Goal: Information Seeking & Learning: Learn about a topic

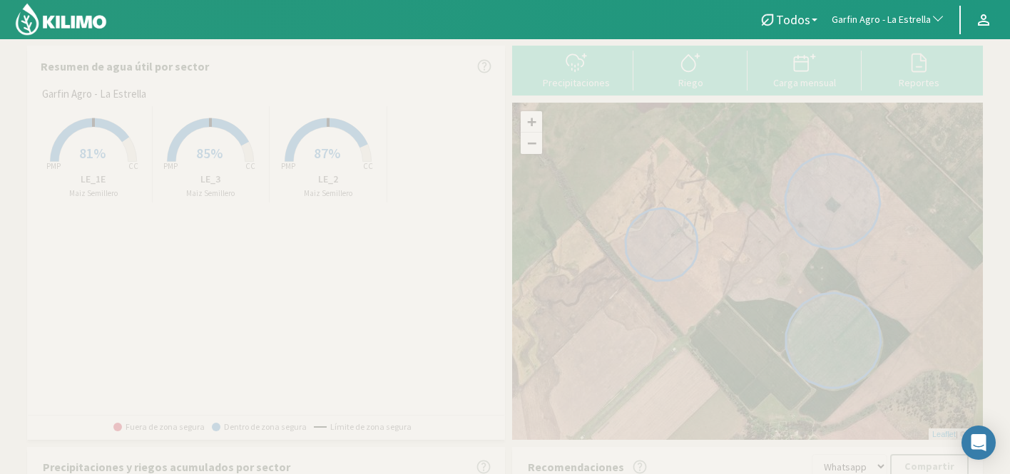
click at [881, 20] on span "Garfin Agro - La Estrella" at bounding box center [881, 20] width 99 height 14
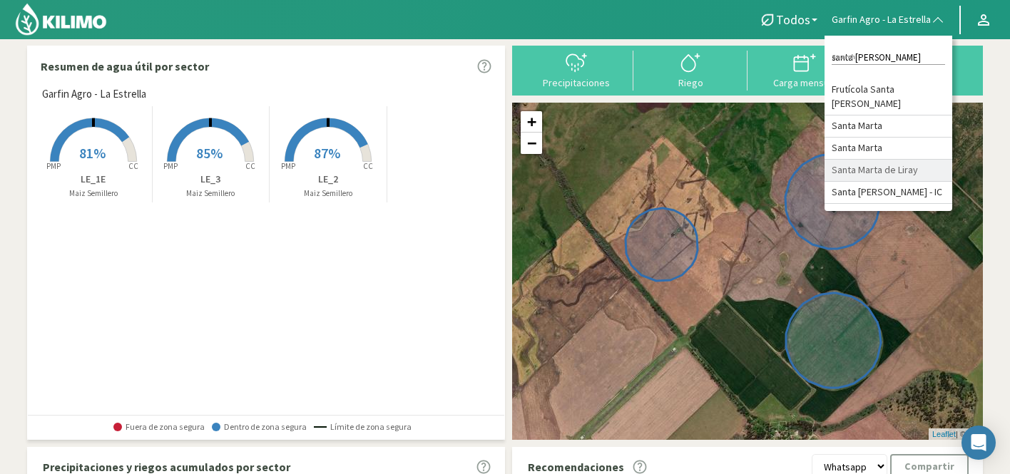
type input "santa marta"
click at [900, 169] on li "Santa Marta de Liray" at bounding box center [889, 171] width 128 height 22
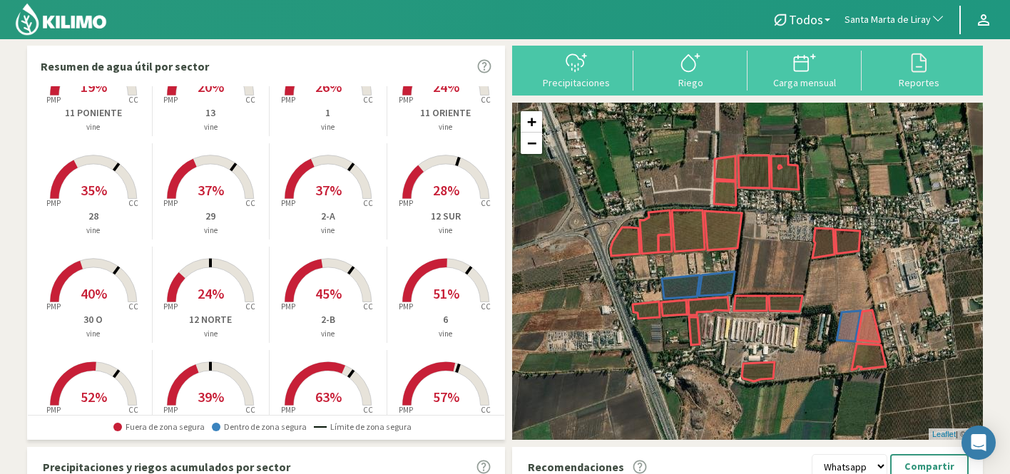
scroll to position [68, 0]
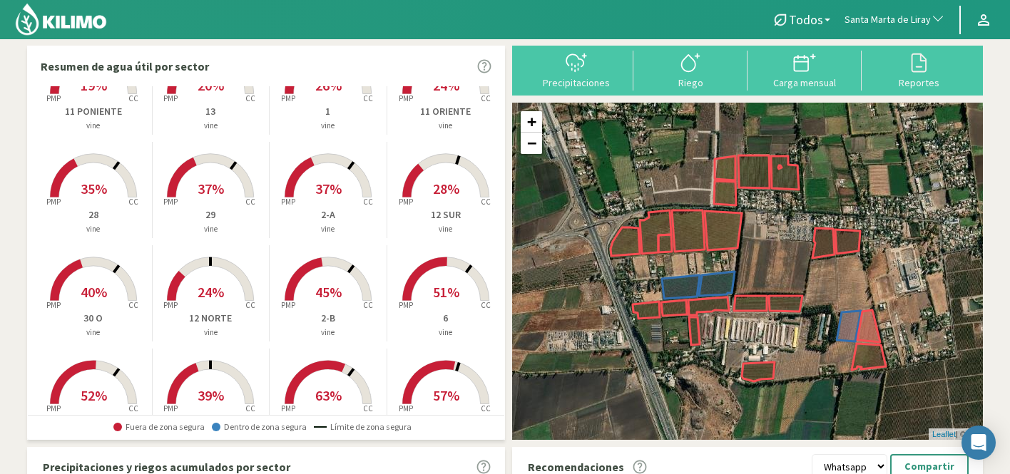
click at [341, 180] on rect at bounding box center [328, 199] width 114 height 114
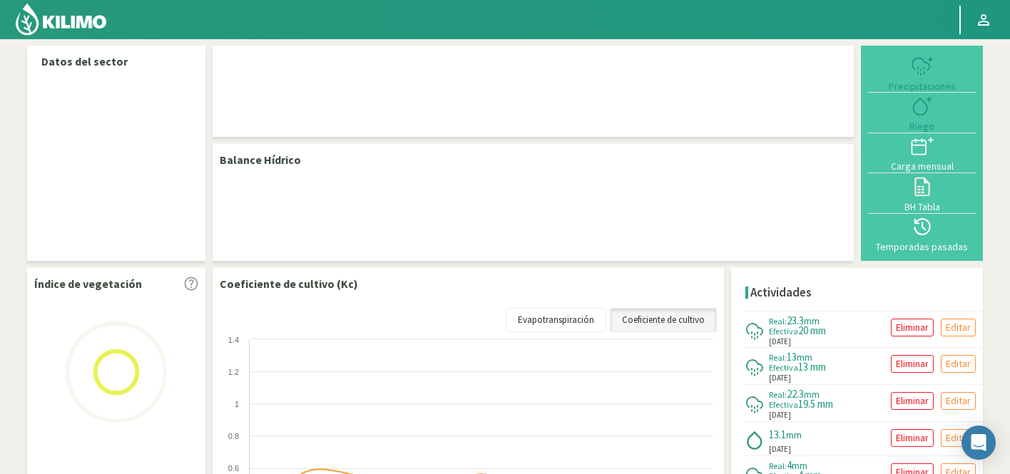
select select "276: Object"
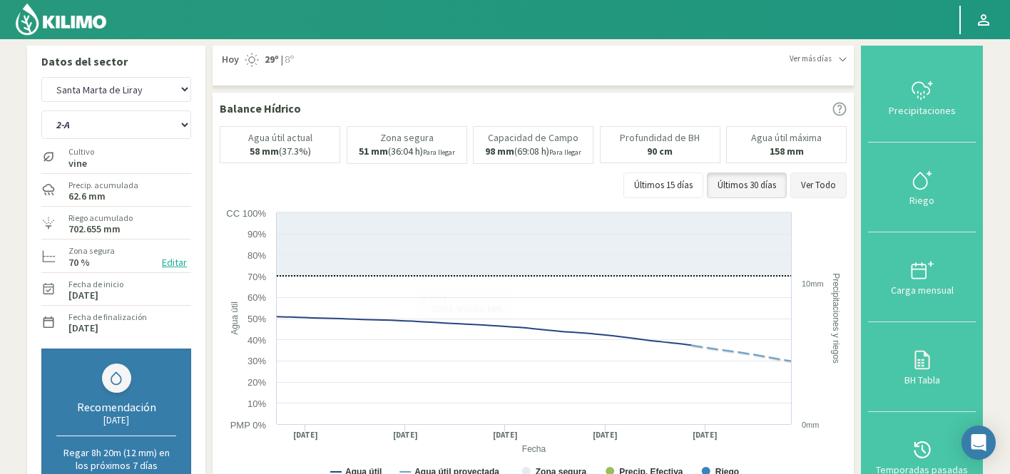
click at [804, 188] on button "Ver Todo" at bounding box center [819, 186] width 56 height 26
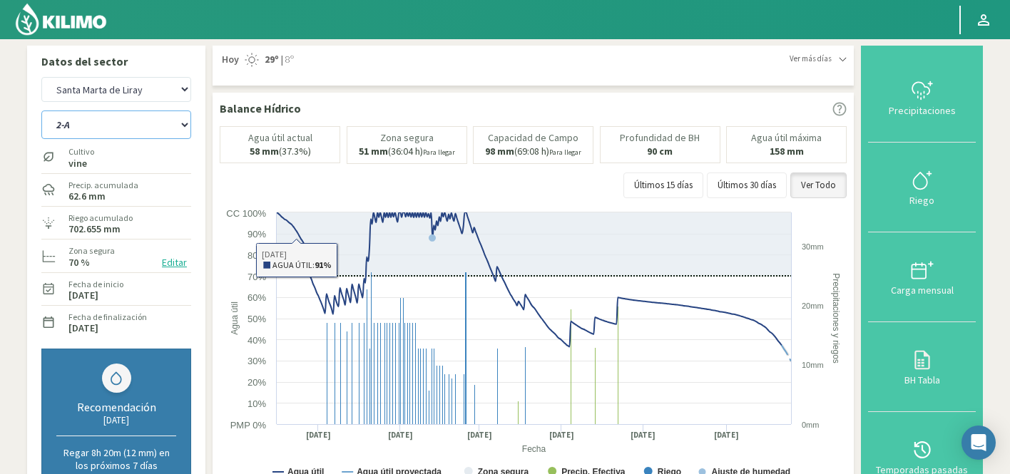
click at [133, 115] on select "1 11 ORIENTE 11 PONIENTE 12 NORTE 12 SUR 13 14 18 20/21 26 27 28 29 2-A 2-B 3 3…" at bounding box center [116, 125] width 150 height 29
click at [41, 111] on select "1 11 ORIENTE 11 PONIENTE 12 NORTE 12 SUR 13 14 18 20/21 26 27 28 29 2-A 2-B 3 3…" at bounding box center [116, 125] width 150 height 29
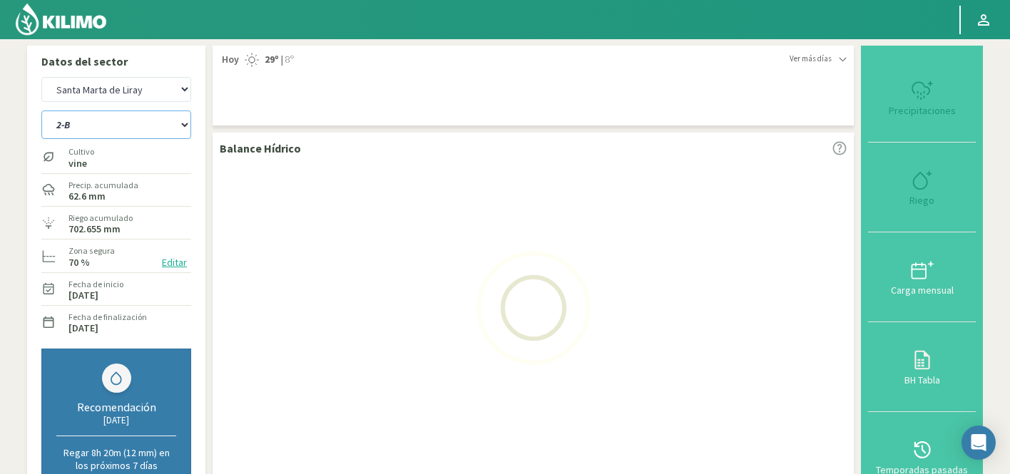
select select "13: Object"
select select "576: Object"
select select "33: Object"
click at [80, 114] on select "1 11 ORIENTE 11 PONIENTE 12 NORTE 12 SUR 13 14 18 20/21 26 27 28 29 2-A 3 30 O …" at bounding box center [116, 125] width 150 height 29
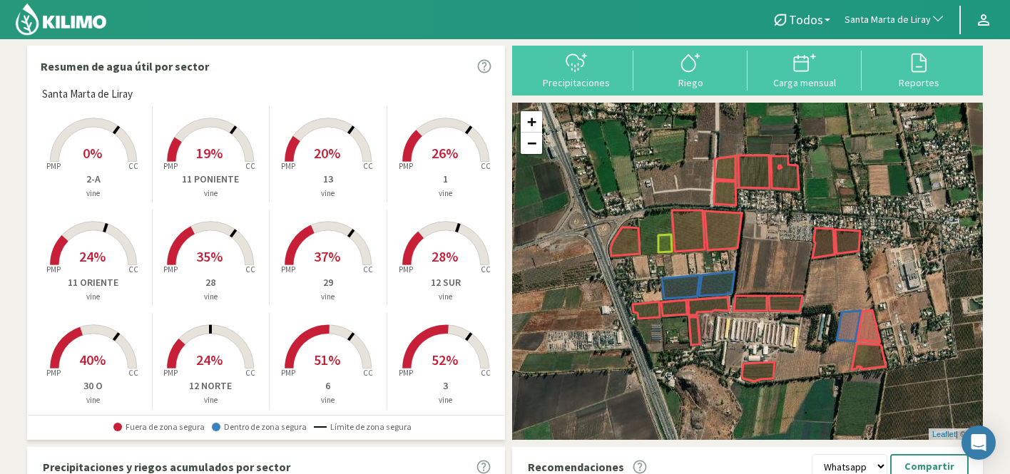
click at [308, 238] on rect at bounding box center [328, 267] width 114 height 114
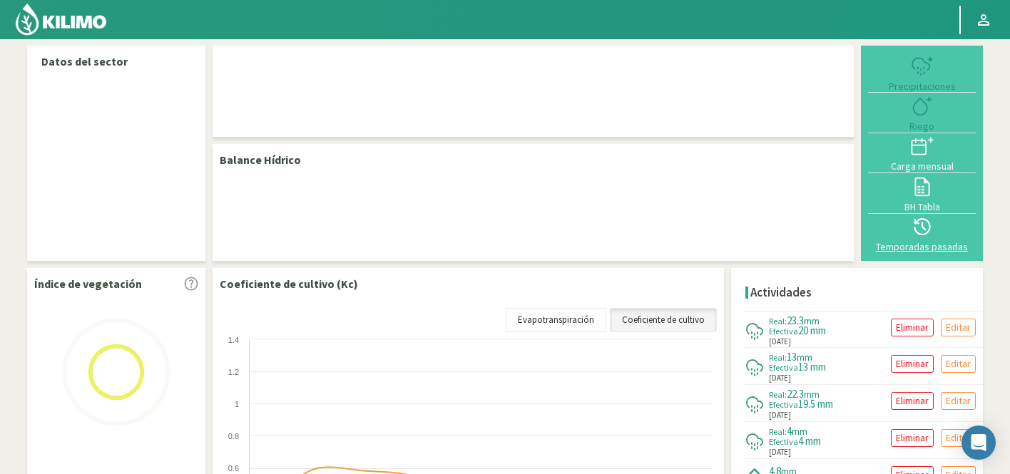
click at [932, 233] on icon at bounding box center [922, 226] width 23 height 23
select select "276: Object"
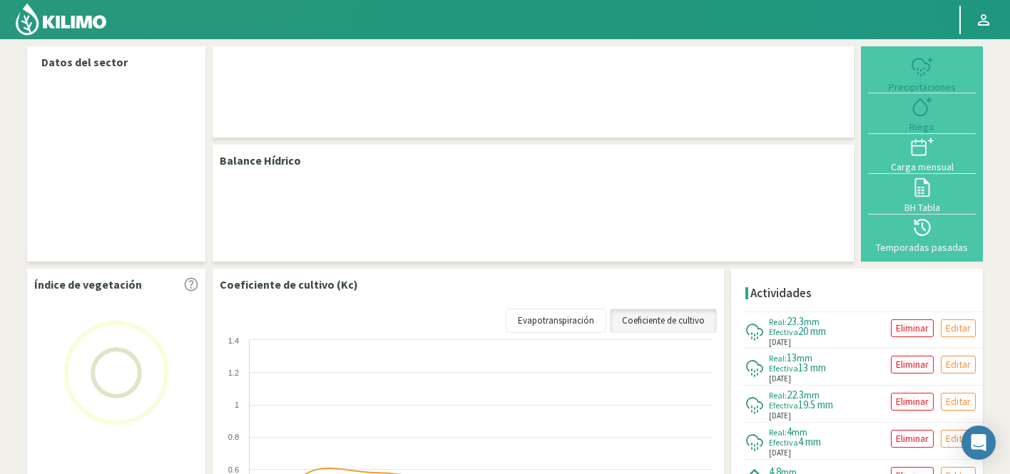
select select "12: Object"
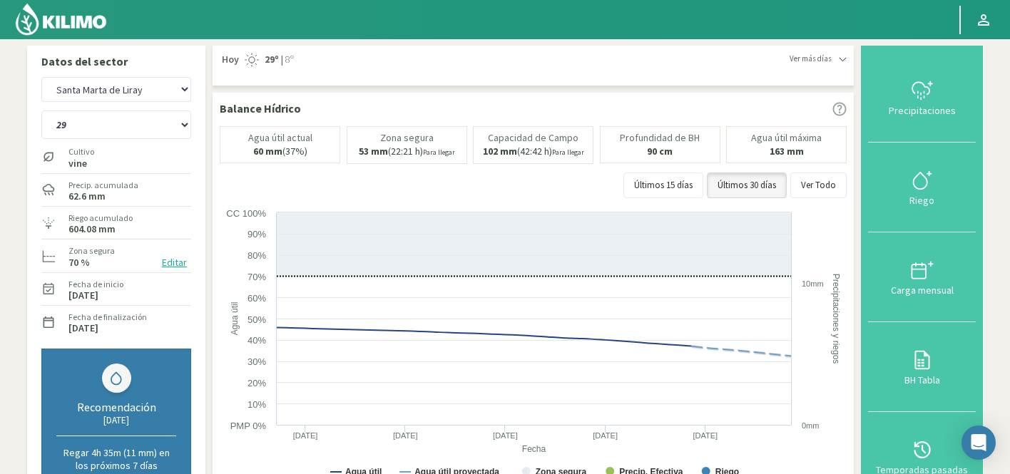
drag, startPoint x: 920, startPoint y: 457, endPoint x: 920, endPoint y: 449, distance: 7.8
click at [920, 449] on icon at bounding box center [922, 450] width 23 height 23
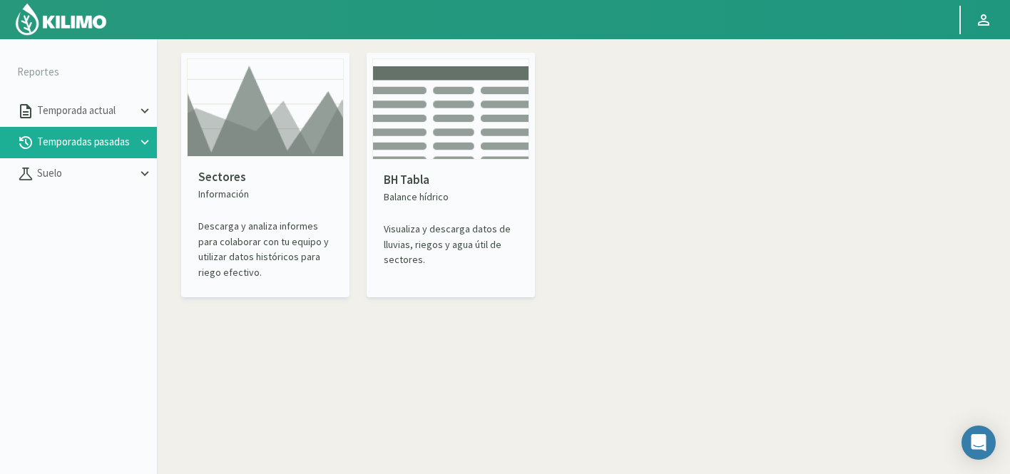
click at [273, 140] on img at bounding box center [265, 108] width 157 height 98
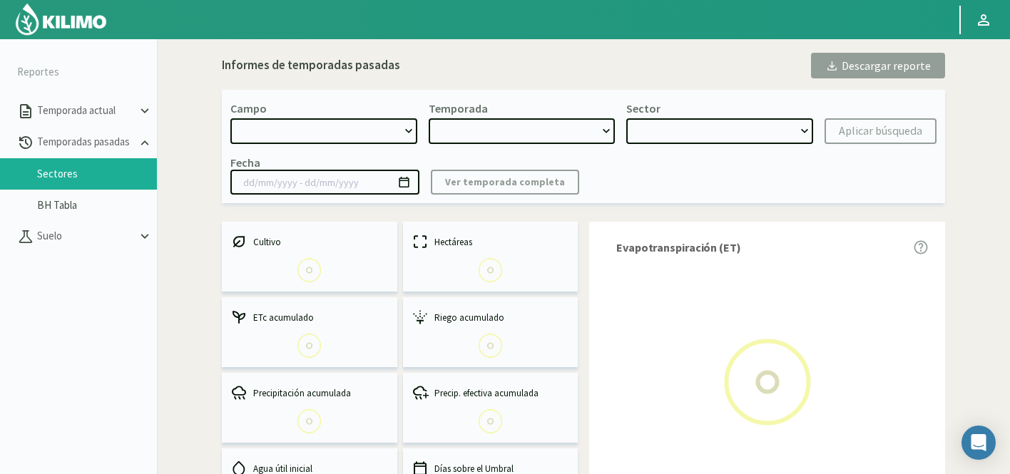
select select "0: Object"
type input "20/10/2023 - 13/06/2024"
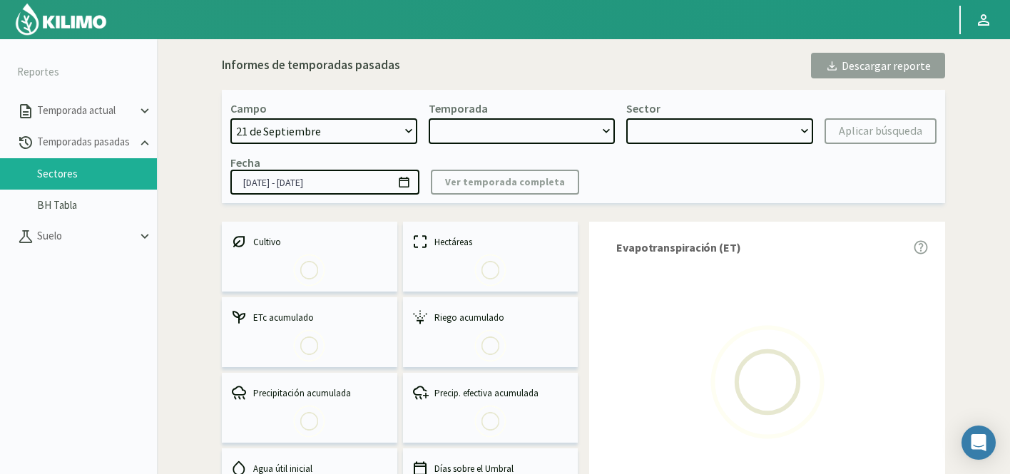
select select "0: 2023"
select select "0: Object"
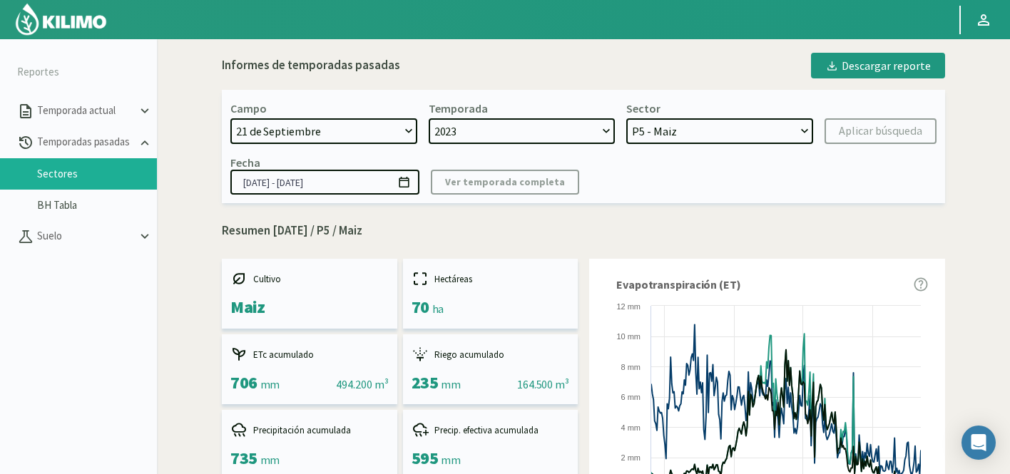
click at [377, 119] on select "21 de Septiembre 8 Fuegos Acograpes - Ag. Carlos Muñoz Herrera Acograpes - Ag. …" at bounding box center [323, 131] width 187 height 26
select select "1648: Object"
click at [230, 118] on select "21 de Septiembre 8 Fuegos Acograpes - Ag. Carlos Muñoz Herrera Acograpes - Ag. …" at bounding box center [323, 131] width 187 height 26
click at [482, 133] on select "2023 2022" at bounding box center [522, 131] width 187 height 26
select select
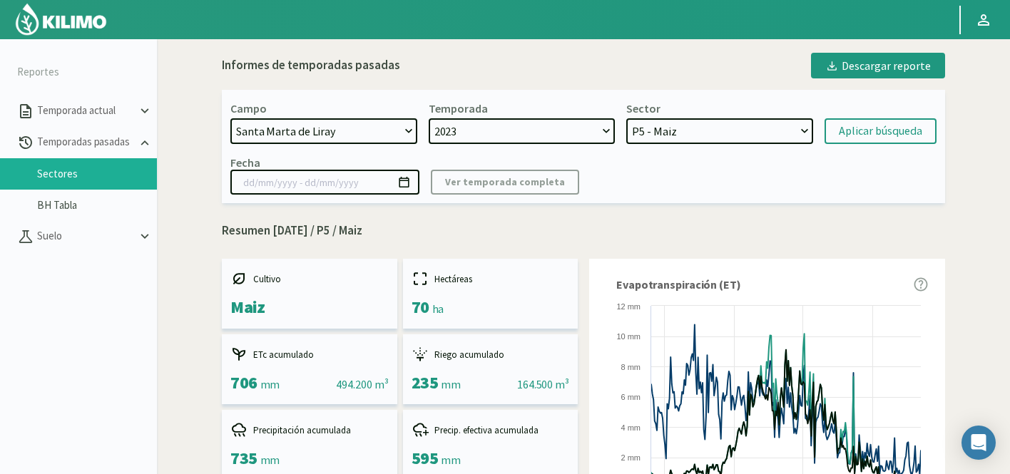
select select
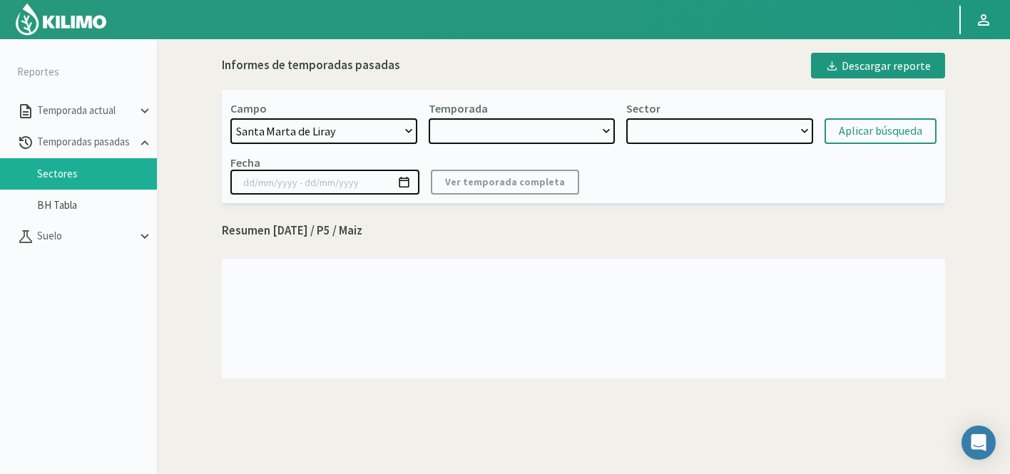
select select "2: 2024"
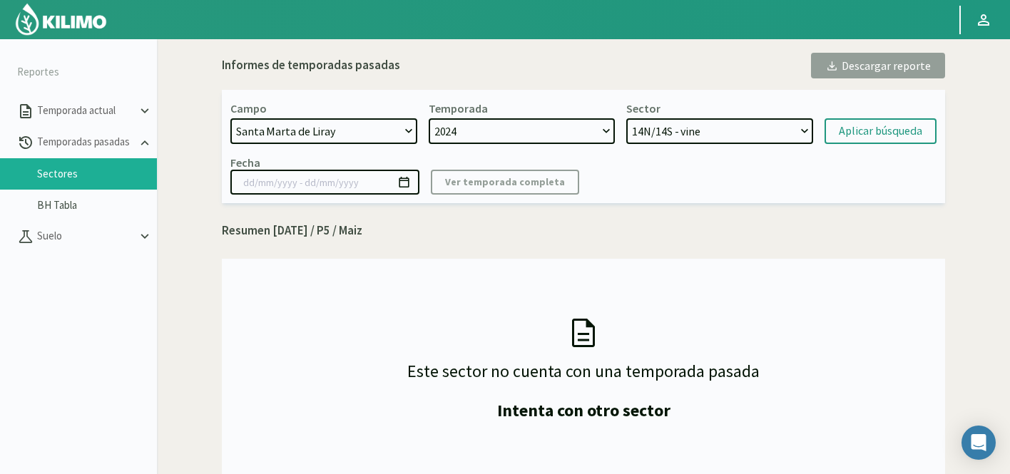
click at [429, 118] on select "2024 2023" at bounding box center [522, 131] width 187 height 26
click at [758, 127] on select "14N/14S - vine 9 P - vine 18/19 - vine 2-A - vine 22 ORIENTE - vine 2-B - vine …" at bounding box center [719, 131] width 187 height 26
select select "12: Object"
click at [626, 118] on select "14N/14S - vine 9 P - vine 18/19 - vine 2-A - vine 22 ORIENTE - vine 2-B - vine …" at bounding box center [719, 131] width 187 height 26
click at [875, 127] on div "Aplicar búsqueda" at bounding box center [880, 131] width 83 height 17
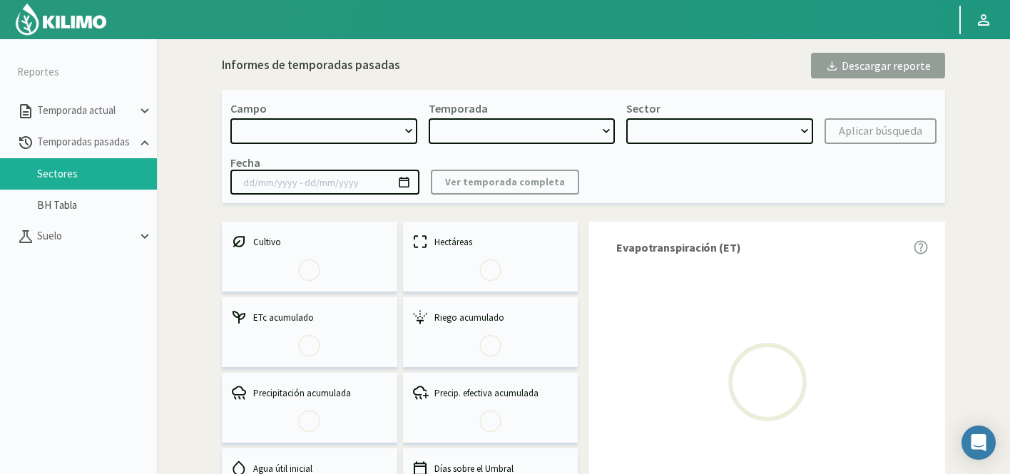
select select "1648: Object"
type input "01/10/2024 - 13/10/2025"
select select "0: 2024"
select select "5: Object"
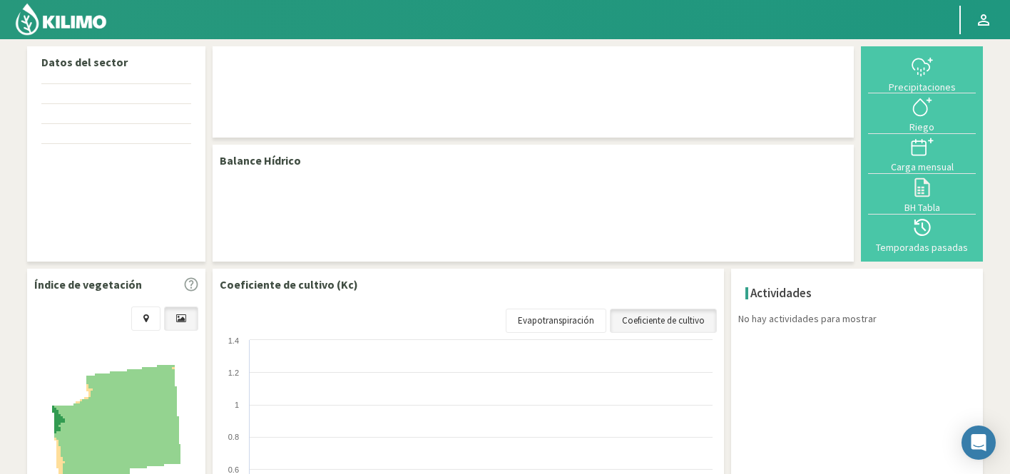
select select "276: Object"
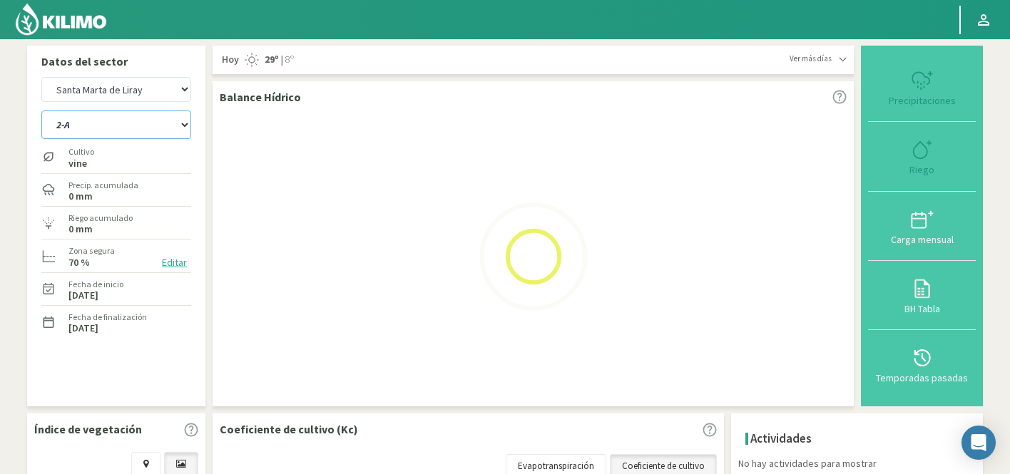
click at [117, 126] on select "1 11 ORIENTE 11 PONIENTE 12 NORTE 12 SUR 13 14 18 20/21 26 27 28 29 2-A 2-B 3 3…" at bounding box center [116, 125] width 150 height 29
click at [41, 111] on select "1 11 ORIENTE 11 PONIENTE 12 NORTE 12 SUR 13 14 18 20/21 26 27 28 29 2-A 2-B 3 3…" at bounding box center [116, 125] width 150 height 29
select select "13: Object"
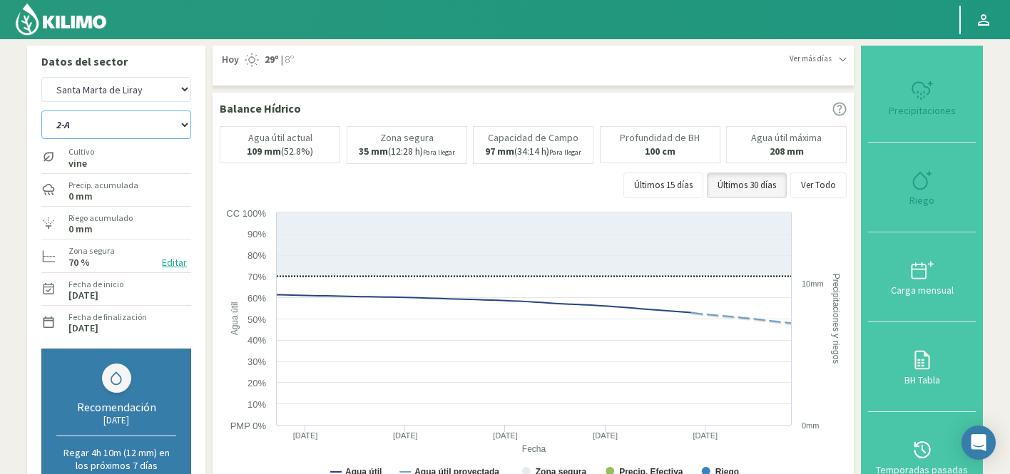
select select "576: Object"
click at [103, 126] on select "1 11 ORIENTE 11 PONIENTE 12 NORTE 12 SUR 13 14 18 20/21 26 27 28 29 2-A 2-B 3 3…" at bounding box center [116, 125] width 150 height 29
click at [41, 111] on select "1 11 ORIENTE 11 PONIENTE 12 NORTE 12 SUR 13 14 18 20/21 26 27 28 29 2-A 2-B 3 3…" at bounding box center [116, 125] width 150 height 29
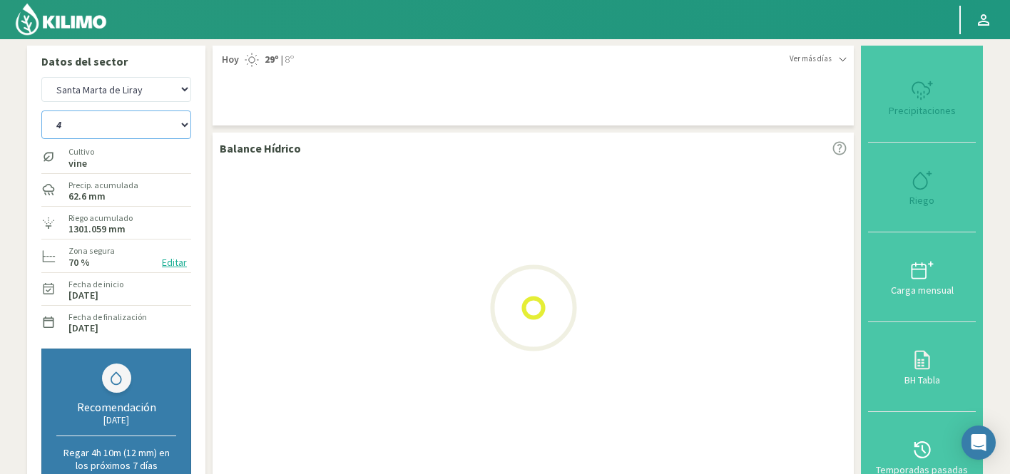
select select "35: Object"
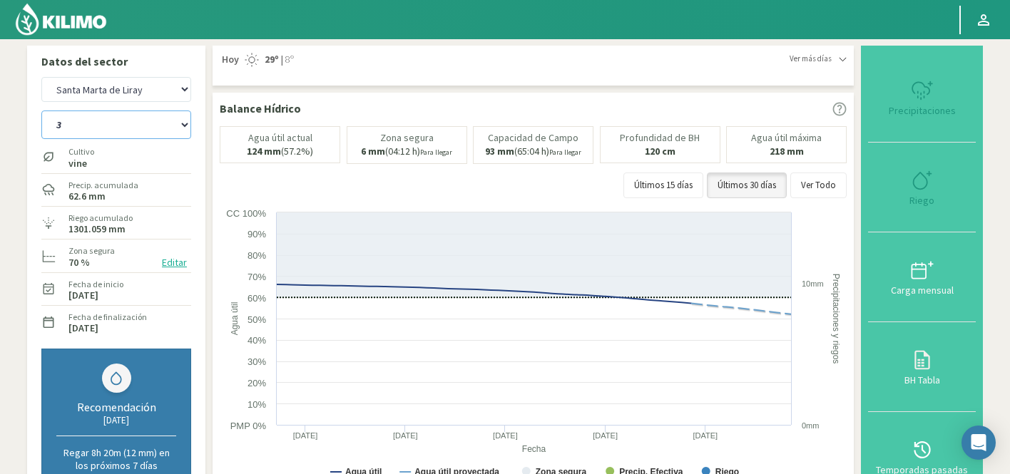
select select "876: Object"
select select "58: Object"
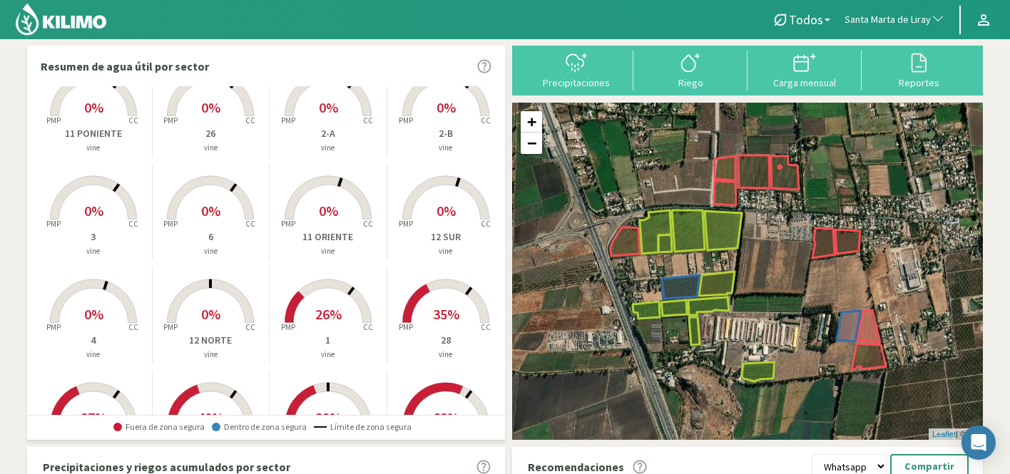
scroll to position [51, 0]
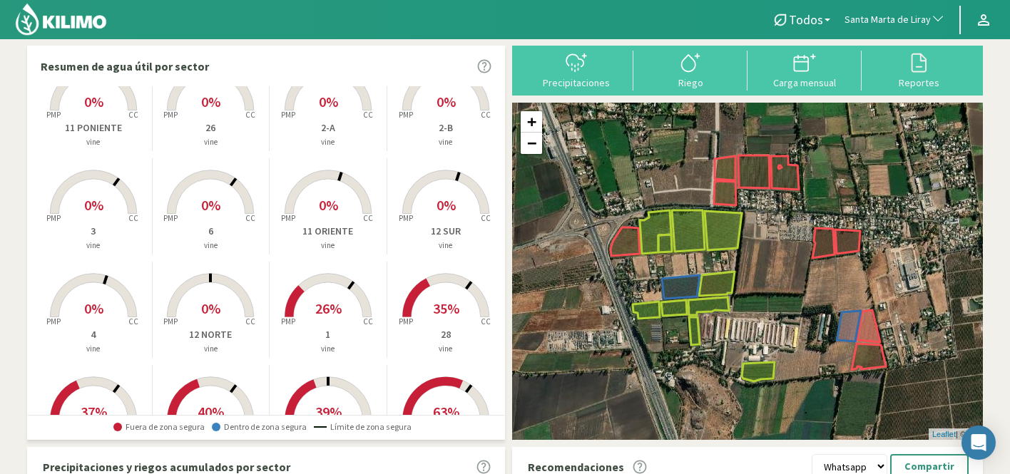
click at [330, 204] on span "0%" at bounding box center [328, 205] width 19 height 18
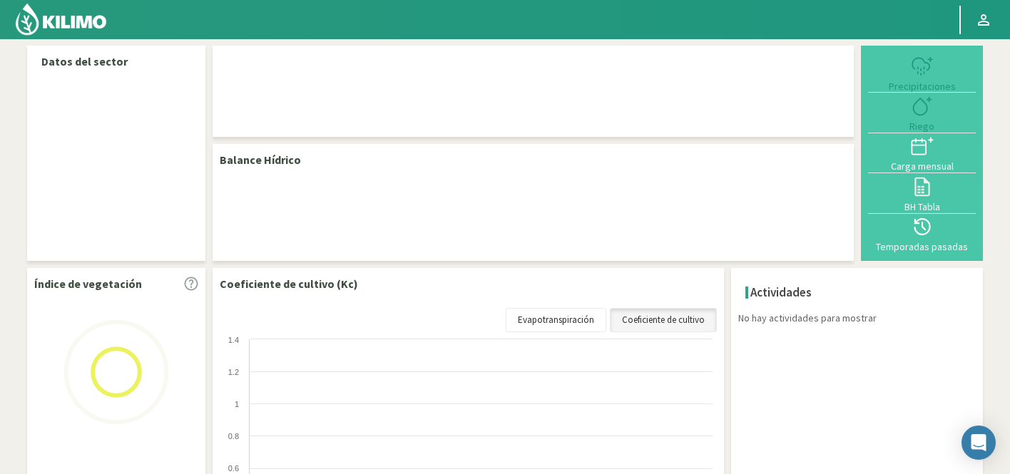
select select "276: Object"
select select "1: Object"
